Goal: Navigation & Orientation: Find specific page/section

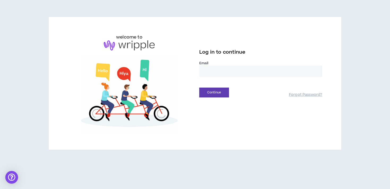
click at [239, 72] on input "email" at bounding box center [260, 71] width 123 height 11
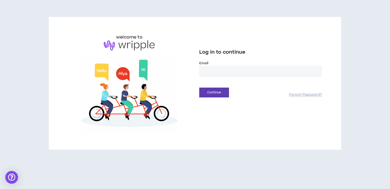
type input "**********"
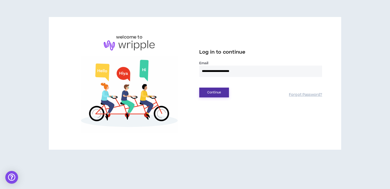
click at [219, 92] on button "Continue" at bounding box center [214, 93] width 30 height 10
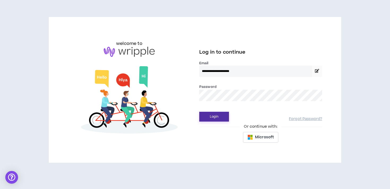
click at [199, 112] on button "Login" at bounding box center [214, 117] width 30 height 10
